Goal: Task Accomplishment & Management: Complete application form

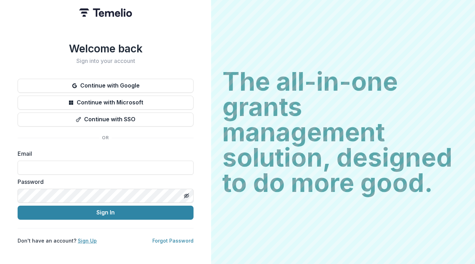
click at [85, 238] on link "Sign Up" at bounding box center [87, 241] width 19 height 6
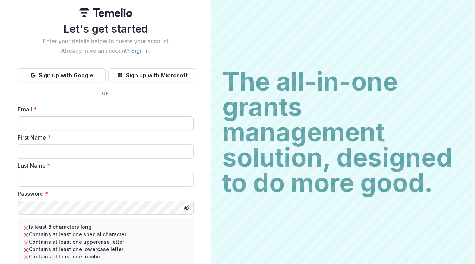
click at [22, 124] on input "Email *" at bounding box center [106, 123] width 176 height 14
type input "**********"
click at [28, 154] on input "First Name *" at bounding box center [106, 152] width 176 height 14
type input "******"
click at [27, 180] on input "Last Name *" at bounding box center [106, 180] width 176 height 14
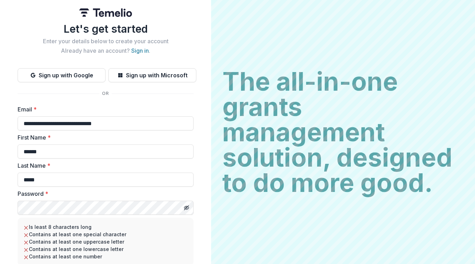
type input "*****"
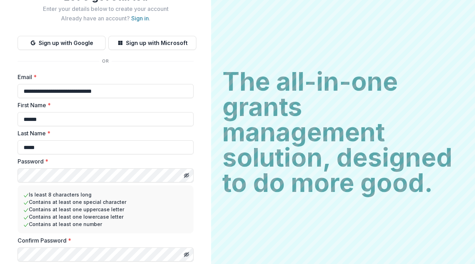
scroll to position [45, 0]
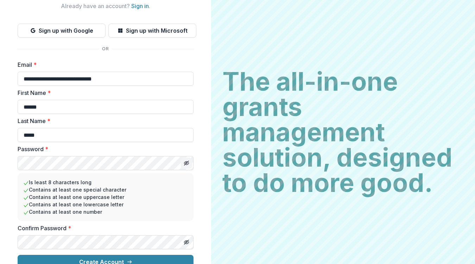
click at [186, 164] on line "Toggle password visibility" at bounding box center [186, 163] width 4 height 4
click at [186, 164] on icon "Toggle password visibility" at bounding box center [187, 163] width 6 height 6
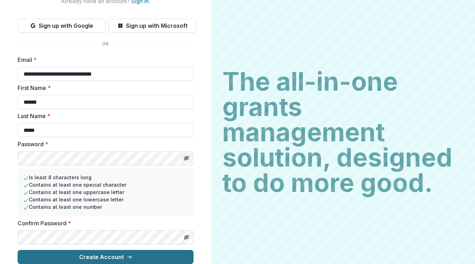
click at [100, 251] on button "Create Account" at bounding box center [106, 257] width 176 height 14
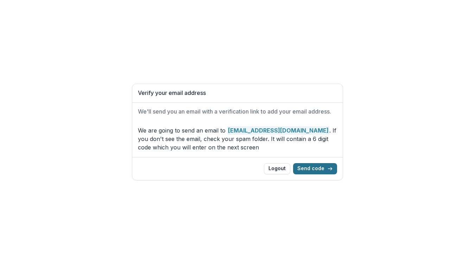
click at [323, 167] on button "Send code" at bounding box center [315, 168] width 44 height 11
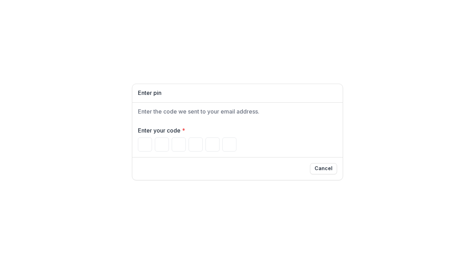
type input "*"
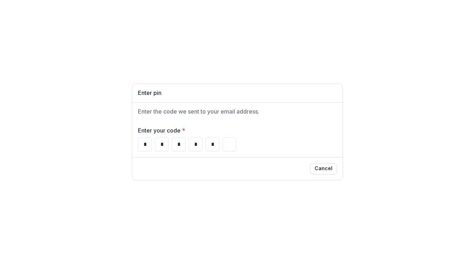
type input "*"
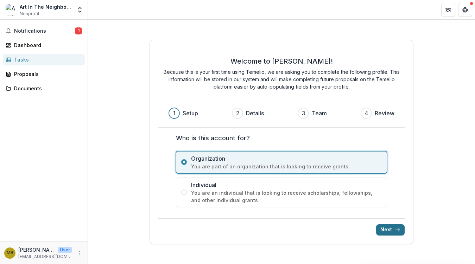
click at [396, 229] on icon "submit" at bounding box center [398, 230] width 6 height 6
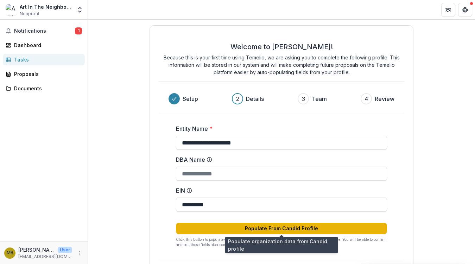
click at [308, 230] on button "Populate From Candid Profile" at bounding box center [281, 228] width 211 height 11
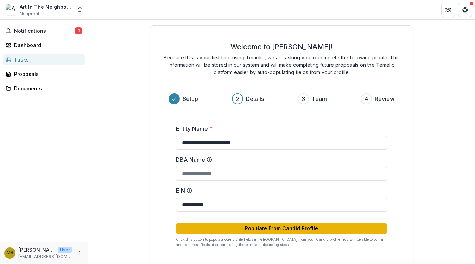
type input "**********"
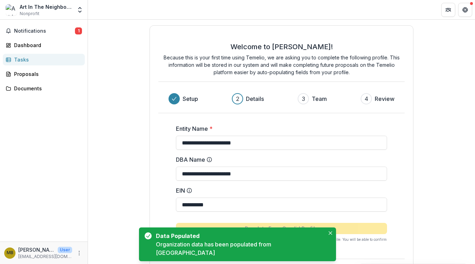
click at [415, 206] on div "**********" at bounding box center [281, 155] width 387 height 271
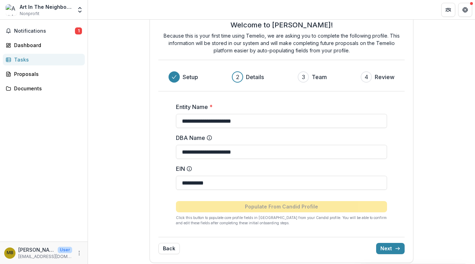
scroll to position [27, 0]
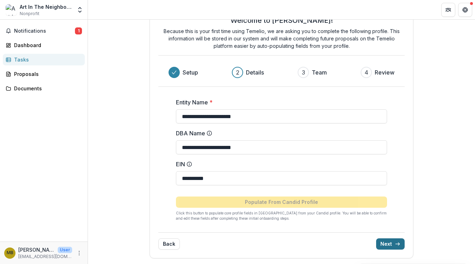
click at [394, 243] on button "Next" at bounding box center [390, 244] width 28 height 11
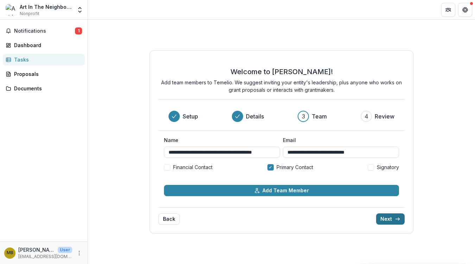
scroll to position [0, 0]
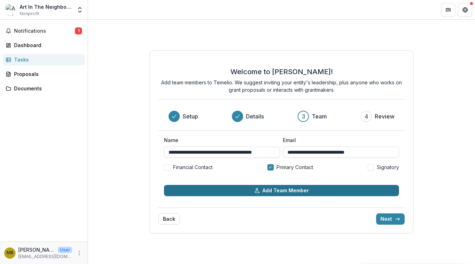
click at [301, 191] on button "Add Team Member" at bounding box center [281, 190] width 235 height 11
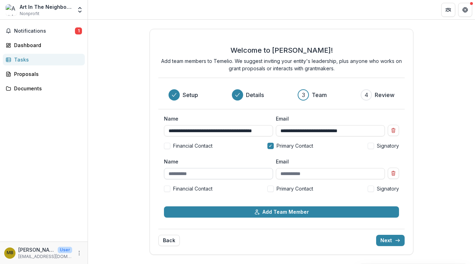
click at [169, 173] on input "Name" at bounding box center [218, 173] width 109 height 11
type input "**********"
drag, startPoint x: 201, startPoint y: 175, endPoint x: 167, endPoint y: 174, distance: 33.8
click at [167, 174] on input "**********" at bounding box center [218, 173] width 109 height 11
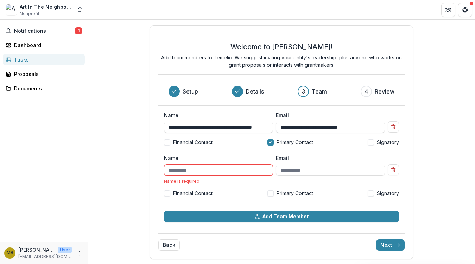
scroll to position [1, 0]
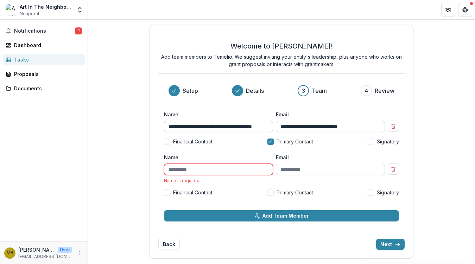
click at [168, 142] on span at bounding box center [167, 142] width 6 height 6
click at [170, 169] on input "Name" at bounding box center [218, 169] width 109 height 11
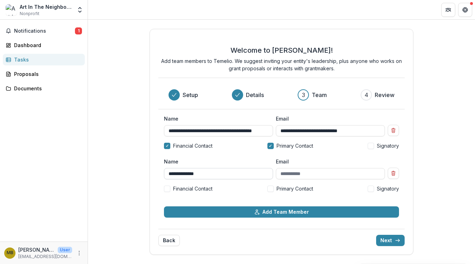
click at [180, 175] on input "**********" at bounding box center [218, 173] width 109 height 11
type input "**********"
click at [282, 174] on input "Email" at bounding box center [330, 173] width 109 height 11
type input "**********"
click at [371, 189] on span at bounding box center [371, 189] width 6 height 6
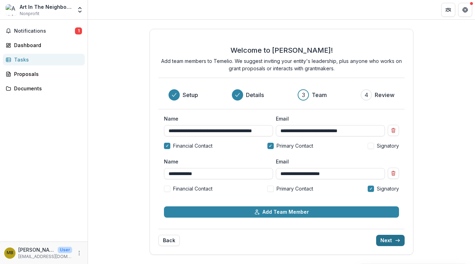
click at [389, 239] on button "Next" at bounding box center [390, 240] width 28 height 11
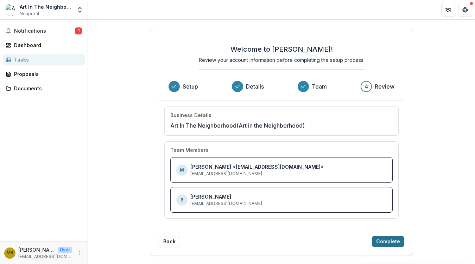
click at [385, 242] on button "Complete" at bounding box center [388, 241] width 32 height 11
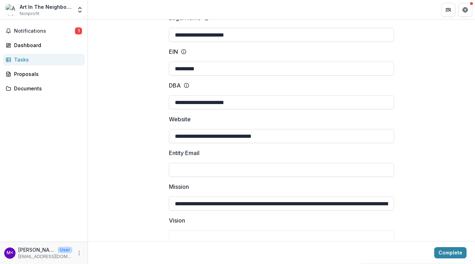
scroll to position [69, 0]
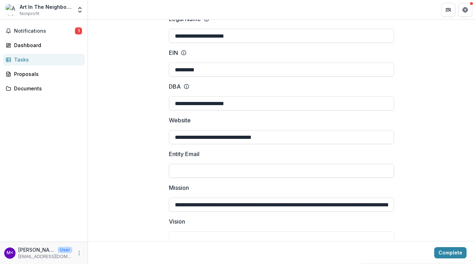
click at [174, 171] on input "Entity Email" at bounding box center [281, 171] width 225 height 14
click at [183, 172] on input "***" at bounding box center [281, 171] width 225 height 14
type input "**********"
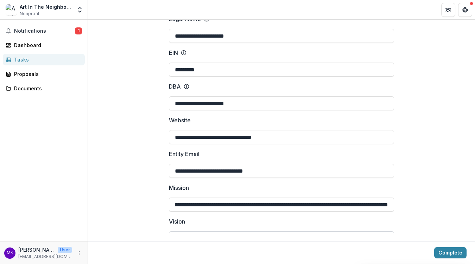
click at [180, 235] on textarea "Vision" at bounding box center [281, 245] width 225 height 28
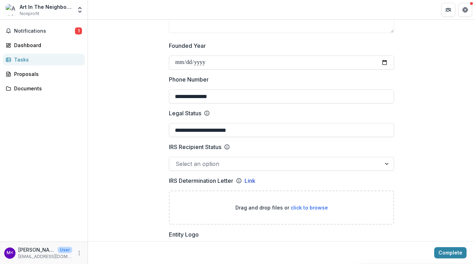
scroll to position [298, 0]
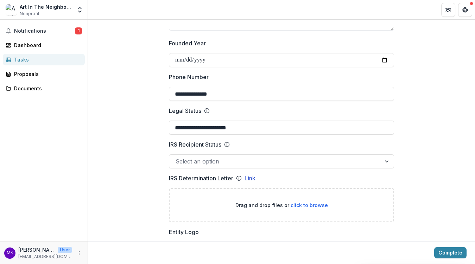
click at [387, 160] on div at bounding box center [387, 161] width 13 height 13
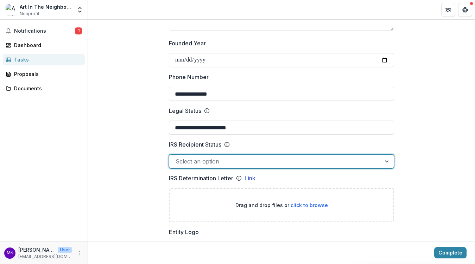
click at [387, 161] on div at bounding box center [387, 161] width 13 height 13
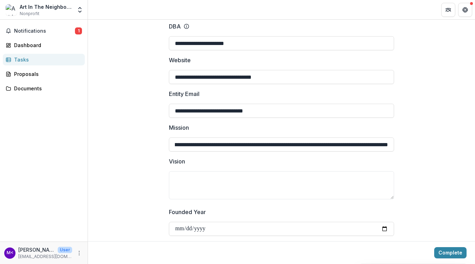
scroll to position [130, 0]
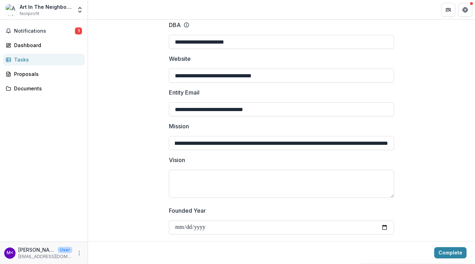
click at [176, 179] on textarea "Vision" at bounding box center [281, 184] width 225 height 28
click at [176, 178] on textarea "Vision" at bounding box center [281, 184] width 225 height 28
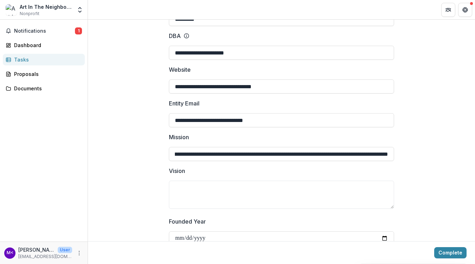
scroll to position [119, 0]
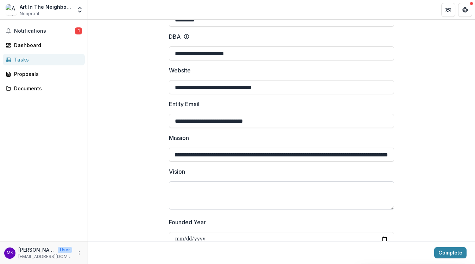
click at [175, 188] on textarea "Vision" at bounding box center [281, 196] width 225 height 28
type textarea "*"
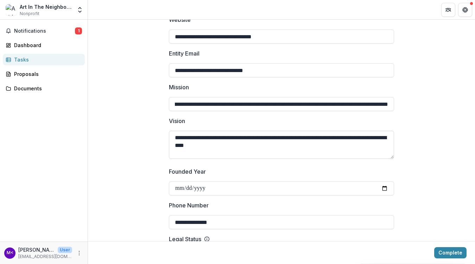
scroll to position [171, 0]
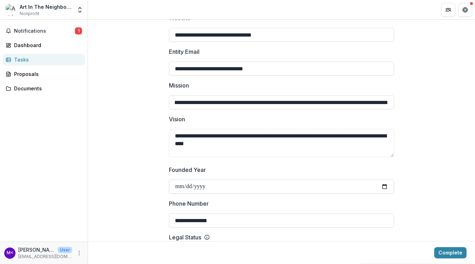
type textarea "**********"
click at [216, 186] on input "Founded Year" at bounding box center [281, 187] width 225 height 14
drag, startPoint x: 214, startPoint y: 185, endPoint x: 174, endPoint y: 185, distance: 40.1
click at [173, 185] on input "Founded Year" at bounding box center [281, 187] width 225 height 14
click at [183, 187] on input "Founded Year" at bounding box center [281, 187] width 225 height 14
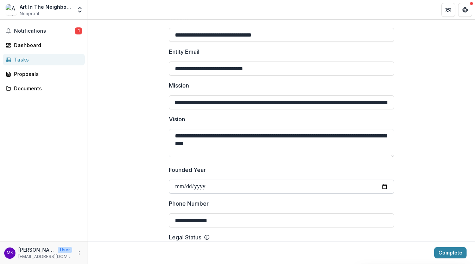
click at [209, 186] on input "Founded Year" at bounding box center [281, 187] width 225 height 14
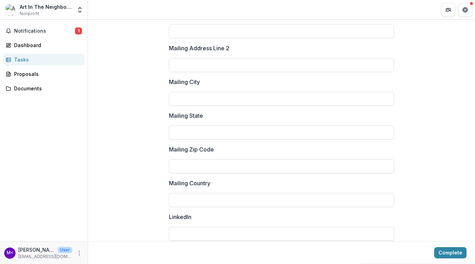
scroll to position [986, 0]
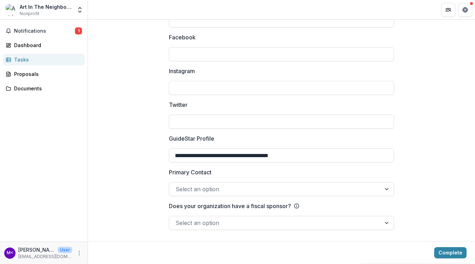
click at [185, 220] on div at bounding box center [275, 223] width 199 height 10
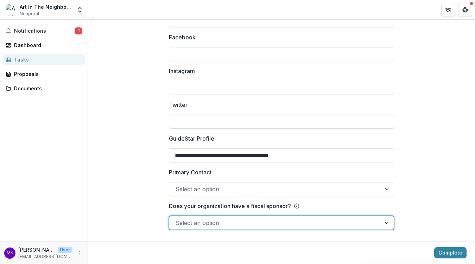
click at [388, 221] on div at bounding box center [387, 222] width 13 height 13
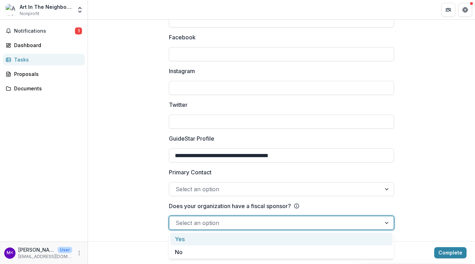
click at [388, 222] on div at bounding box center [387, 222] width 13 height 13
click at [387, 223] on div at bounding box center [387, 222] width 13 height 13
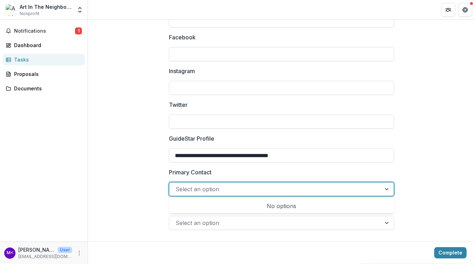
click at [387, 187] on div at bounding box center [387, 189] width 13 height 13
click at [386, 189] on div at bounding box center [387, 189] width 13 height 13
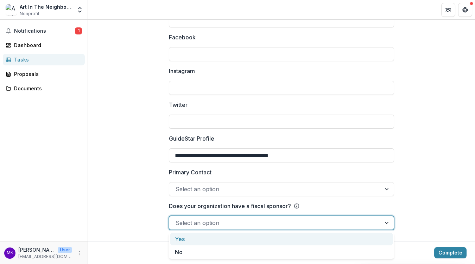
click at [386, 227] on div at bounding box center [387, 222] width 13 height 13
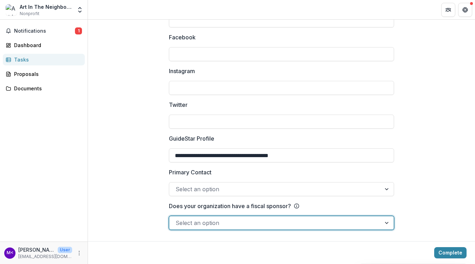
click at [204, 223] on div at bounding box center [275, 223] width 199 height 10
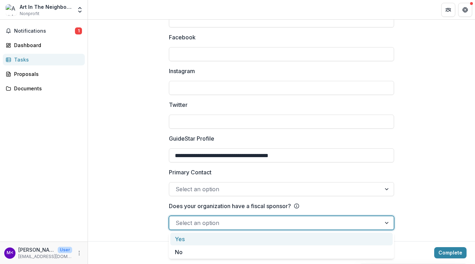
click at [386, 222] on div at bounding box center [387, 222] width 13 height 13
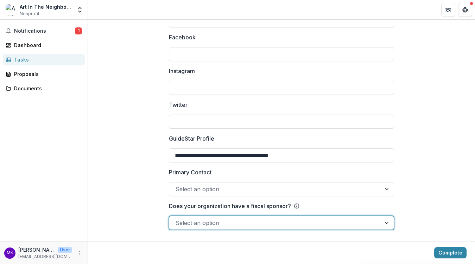
click at [386, 222] on div at bounding box center [387, 222] width 13 height 13
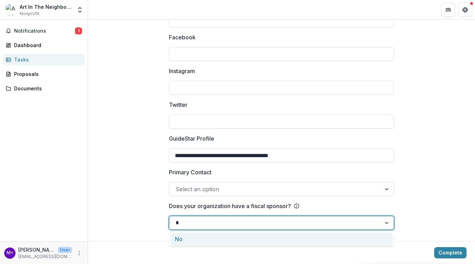
type input "**"
click at [186, 235] on div "No" at bounding box center [281, 239] width 222 height 13
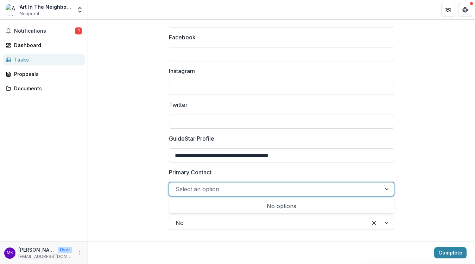
click at [387, 188] on div at bounding box center [387, 189] width 13 height 13
click at [387, 189] on div at bounding box center [387, 189] width 13 height 13
click at [385, 189] on div at bounding box center [387, 189] width 13 height 13
click at [386, 190] on div at bounding box center [387, 189] width 13 height 13
click at [386, 188] on div at bounding box center [387, 189] width 13 height 13
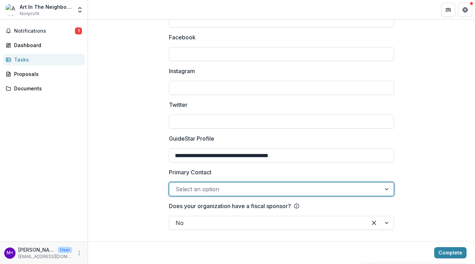
click at [178, 188] on div at bounding box center [275, 189] width 199 height 10
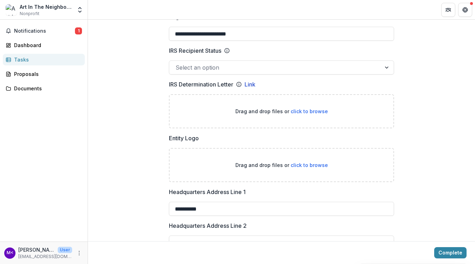
scroll to position [390, 0]
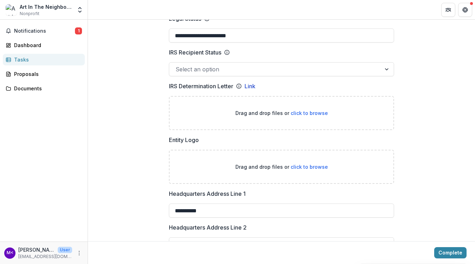
type input "**********"
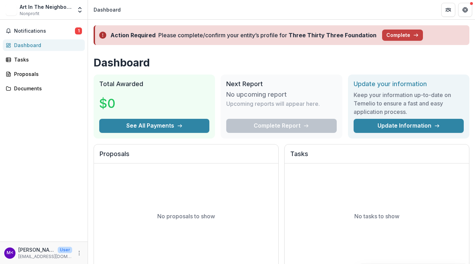
scroll to position [3, 0]
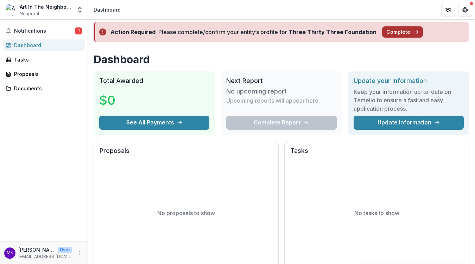
click at [395, 31] on button "Complete" at bounding box center [402, 31] width 41 height 11
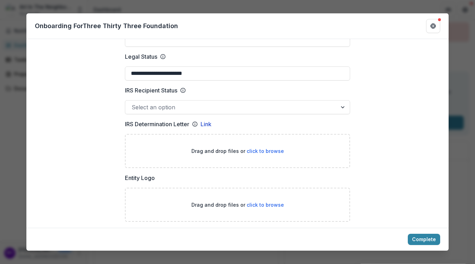
scroll to position [343, 0]
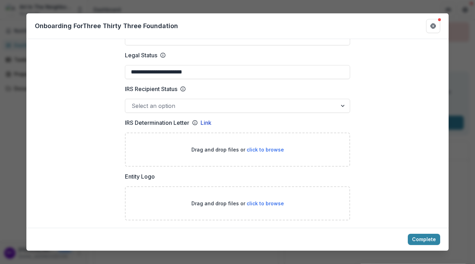
click at [268, 147] on span "click to browse" at bounding box center [265, 150] width 37 height 6
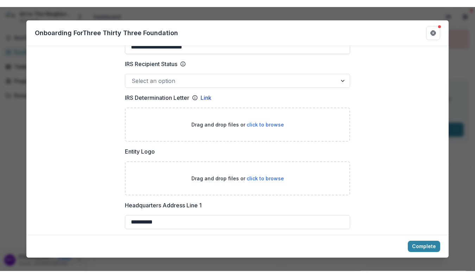
scroll to position [378, 0]
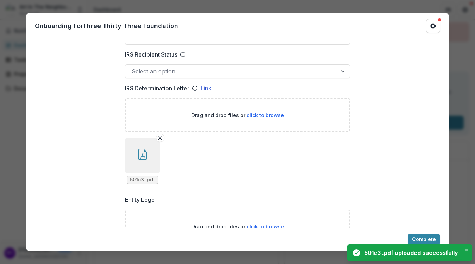
click at [143, 153] on icon "button" at bounding box center [143, 156] width 6 height 6
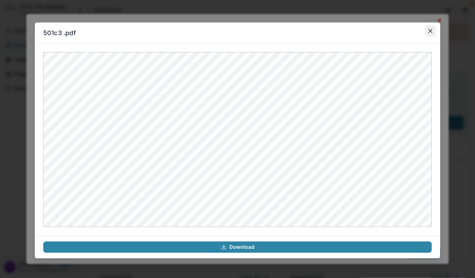
click at [429, 29] on icon "Close" at bounding box center [430, 31] width 4 height 4
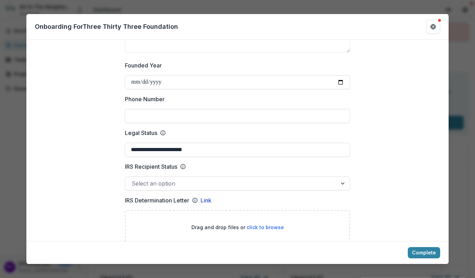
scroll to position [260, 0]
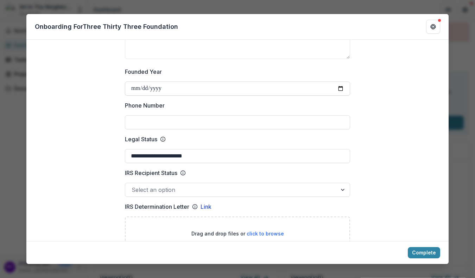
click at [140, 82] on input "Founded Year" at bounding box center [237, 89] width 225 height 14
type input "**********"
click at [221, 102] on div "Phone Number" at bounding box center [237, 115] width 225 height 28
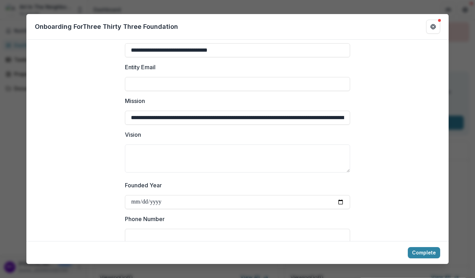
scroll to position [140, 0]
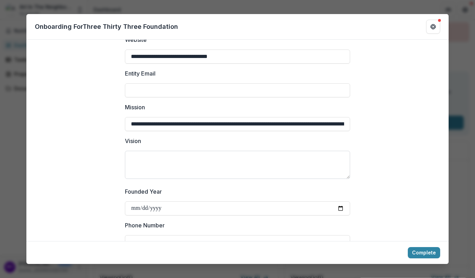
click at [136, 152] on textarea "Vision" at bounding box center [237, 165] width 225 height 28
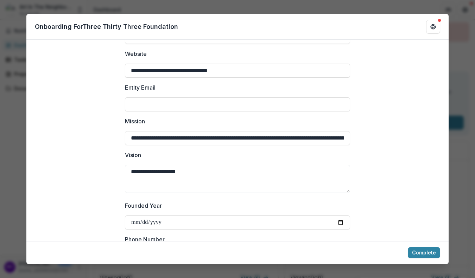
scroll to position [126, 0]
type textarea "**********"
click at [132, 98] on input "Entity Email" at bounding box center [237, 105] width 225 height 14
type input "**********"
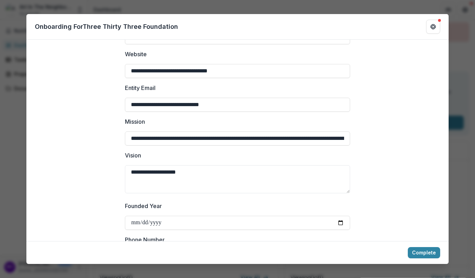
click at [208, 151] on label "Vision" at bounding box center [235, 155] width 221 height 8
click at [208, 165] on textarea "**********" at bounding box center [237, 179] width 225 height 28
click at [184, 165] on textarea "**********" at bounding box center [237, 179] width 225 height 28
drag, startPoint x: 182, startPoint y: 166, endPoint x: 173, endPoint y: 166, distance: 8.4
click at [173, 166] on textarea "**********" at bounding box center [237, 179] width 225 height 28
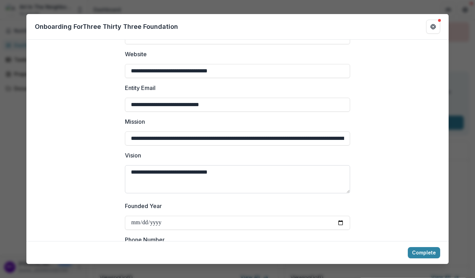
click at [222, 166] on textarea "**********" at bounding box center [237, 179] width 225 height 28
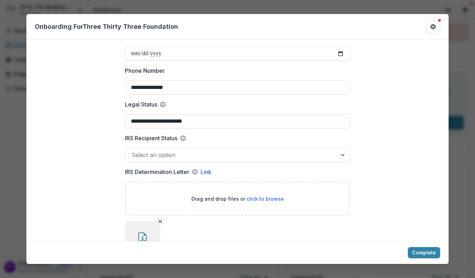
scroll to position [301, 0]
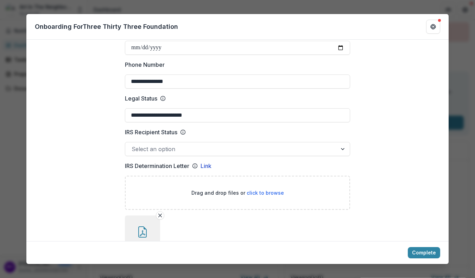
type textarea "**********"
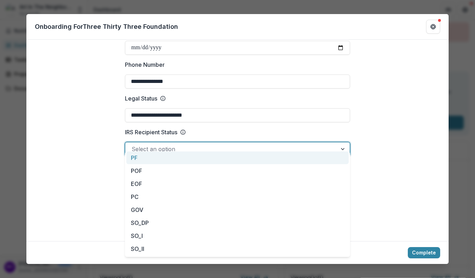
click at [341, 142] on div at bounding box center [343, 148] width 13 height 13
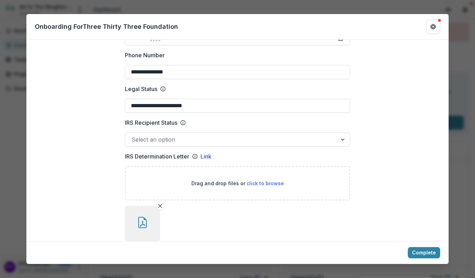
scroll to position [314, 0]
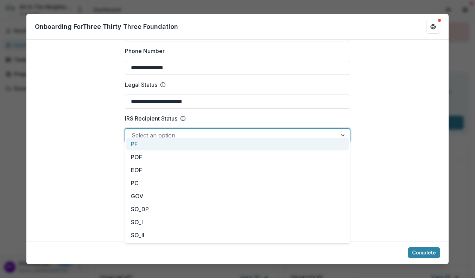
click at [343, 129] on div at bounding box center [343, 135] width 13 height 13
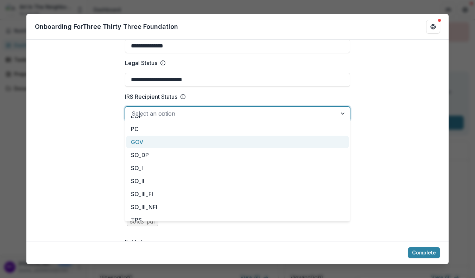
scroll to position [30, 0]
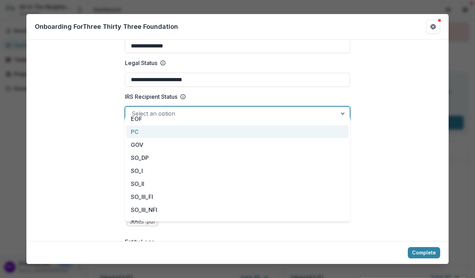
drag, startPoint x: 135, startPoint y: 130, endPoint x: 140, endPoint y: 131, distance: 5.3
click at [135, 130] on div "PC" at bounding box center [237, 132] width 222 height 13
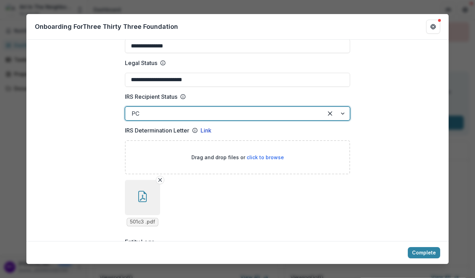
click at [166, 143] on div "Drag and drop files or click to browse" at bounding box center [237, 157] width 225 height 34
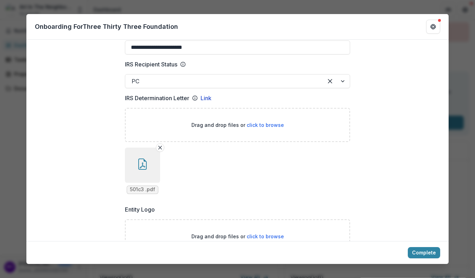
scroll to position [344, 0]
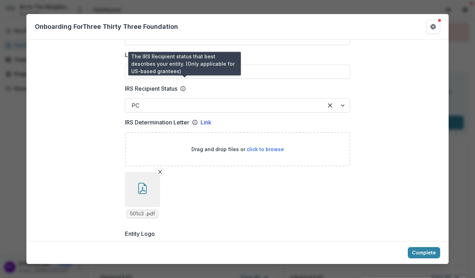
click at [183, 86] on icon at bounding box center [183, 89] width 6 height 6
click at [133, 101] on input "IRS Recipient Status" at bounding box center [133, 105] width 2 height 8
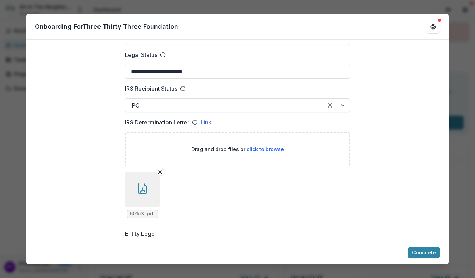
click at [183, 86] on icon at bounding box center [183, 89] width 6 height 6
click at [133, 101] on input "IRS Recipient Status" at bounding box center [133, 105] width 2 height 8
click at [185, 86] on icon at bounding box center [183, 89] width 6 height 6
click at [133, 101] on input "IRS Recipient Status" at bounding box center [133, 105] width 2 height 8
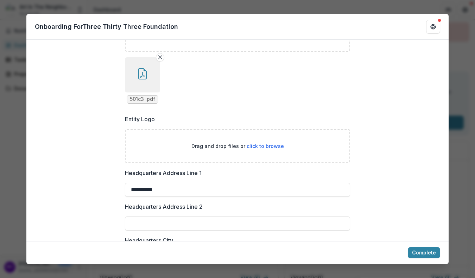
scroll to position [458, 0]
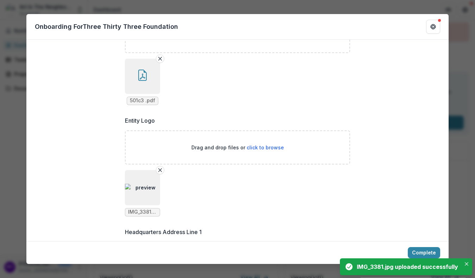
click at [154, 184] on img "button" at bounding box center [142, 187] width 35 height 7
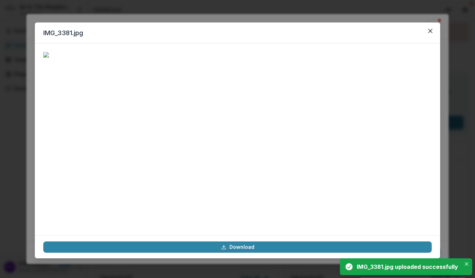
click at [154, 58] on img at bounding box center [237, 55] width 388 height 6
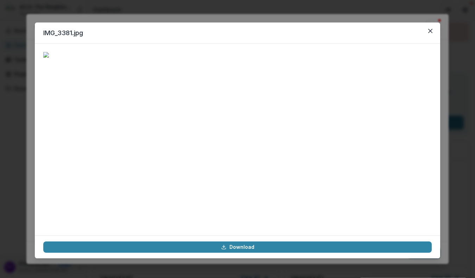
scroll to position [0, 0]
click at [430, 28] on button "Close" at bounding box center [430, 30] width 11 height 11
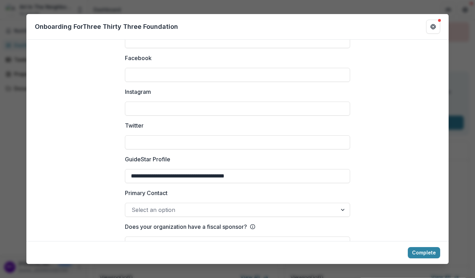
scroll to position [1084, 0]
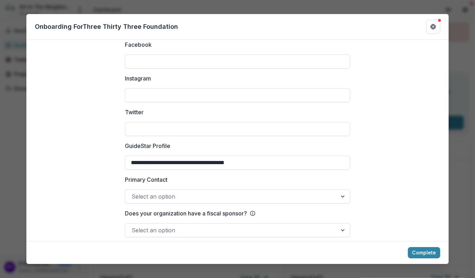
click at [343, 224] on div at bounding box center [343, 230] width 13 height 13
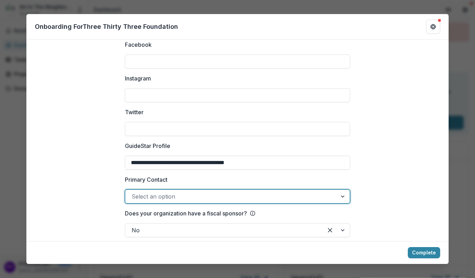
click at [344, 190] on div at bounding box center [343, 196] width 13 height 13
click at [132, 192] on input "Primary Contact" at bounding box center [133, 196] width 2 height 8
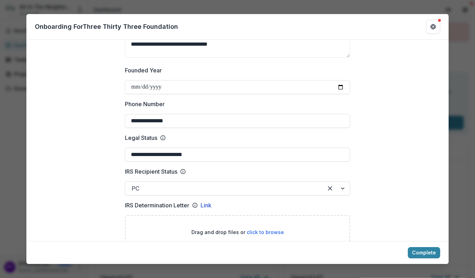
scroll to position [285, 0]
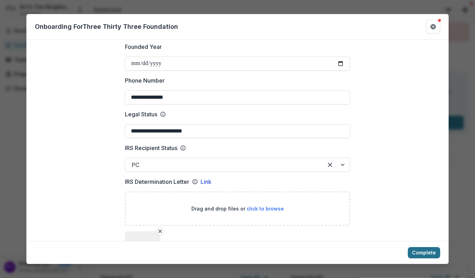
type input "**********"
click at [418, 250] on button "Complete" at bounding box center [424, 252] width 32 height 11
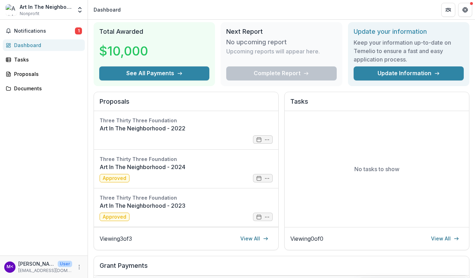
scroll to position [23, 0]
